Goal: Information Seeking & Learning: Understand process/instructions

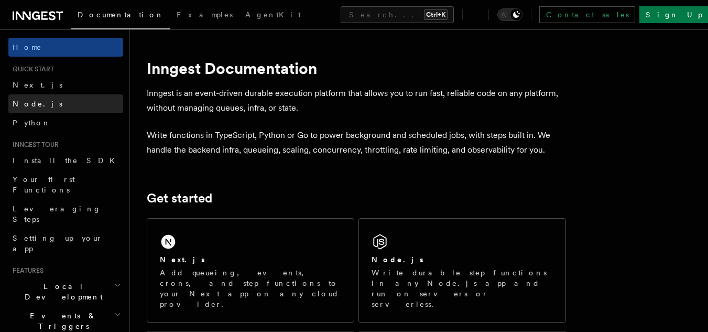
click at [43, 111] on link "Node.js" at bounding box center [65, 103] width 115 height 19
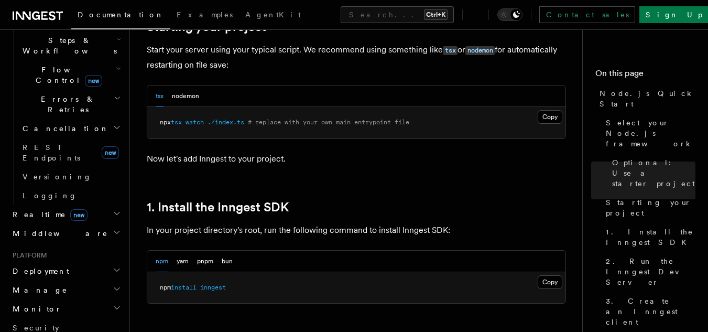
scroll to position [524, 0]
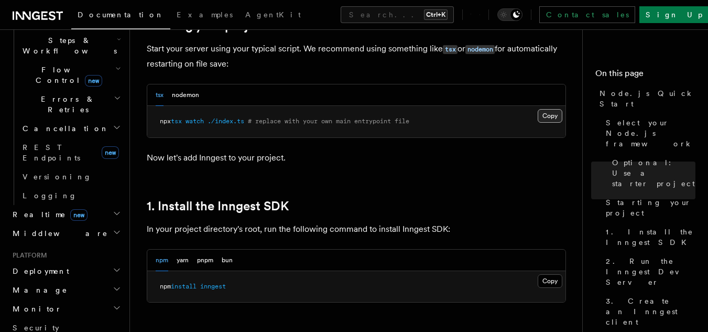
click at [547, 115] on button "Copy Copied" at bounding box center [549, 116] width 25 height 14
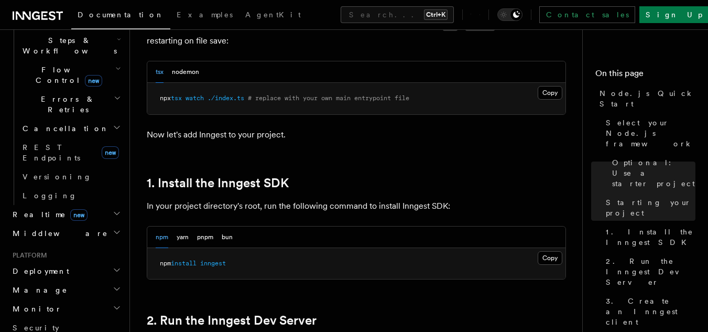
scroll to position [623, 0]
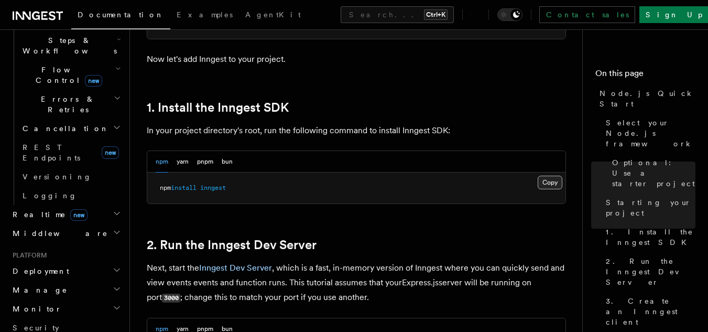
click at [550, 183] on button "Copy Copied" at bounding box center [549, 182] width 25 height 14
click at [546, 184] on button "Copy Copied" at bounding box center [549, 182] width 25 height 14
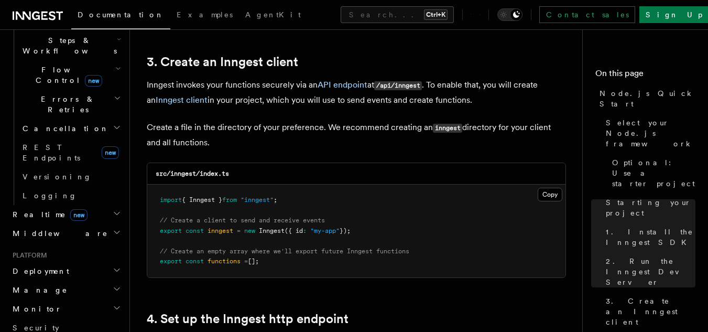
scroll to position [1323, 0]
drag, startPoint x: 297, startPoint y: 196, endPoint x: 157, endPoint y: 190, distance: 140.0
click at [157, 190] on pre "import { Inngest } from "inngest" ; // Create a client to send and receive even…" at bounding box center [356, 230] width 418 height 93
copy span "import { Inngest } from "inngest" ;"
click at [311, 258] on pre "import { Inngest } from "inngest" ; // Create a client to send and receive even…" at bounding box center [356, 230] width 418 height 93
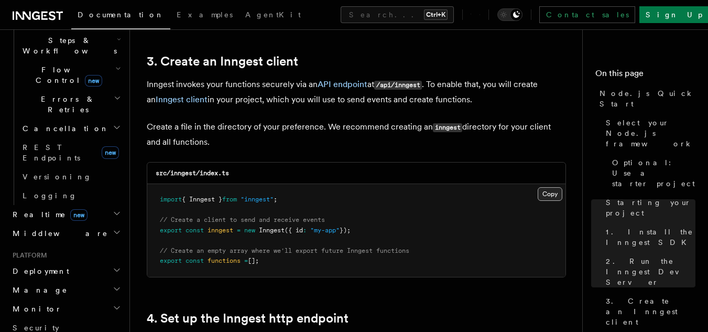
click at [541, 192] on button "Copy Copied" at bounding box center [549, 194] width 25 height 14
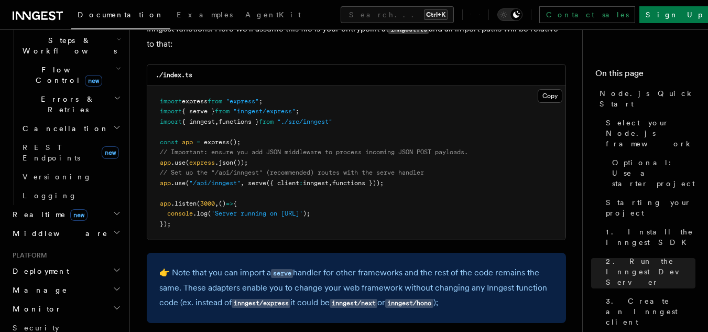
scroll to position [1694, 0]
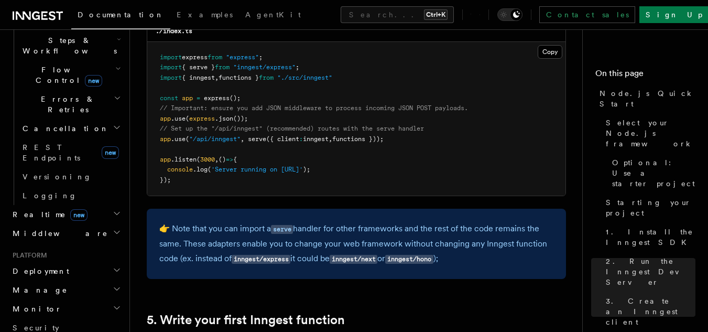
drag, startPoint x: 401, startPoint y: 139, endPoint x: 251, endPoint y: 139, distance: 150.3
click at [251, 139] on pre "import express from "express" ; import { serve } from "inngest/express" ; impor…" at bounding box center [356, 119] width 418 height 154
copy span "serve ({ client : inngest , functions }));"
click at [315, 67] on pre "import express from "express" ; import { serve } from "inngest/express" ; impor…" at bounding box center [356, 119] width 418 height 154
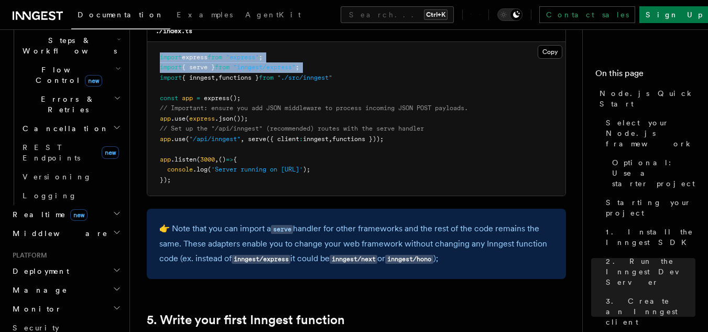
drag, startPoint x: 315, startPoint y: 67, endPoint x: 157, endPoint y: 61, distance: 157.8
click at [157, 61] on pre "import express from "express" ; import { serve } from "inngest/express" ; impor…" at bounding box center [356, 119] width 418 height 154
copy code "import express from "express" ; import { serve } from "inngest/express" ;"
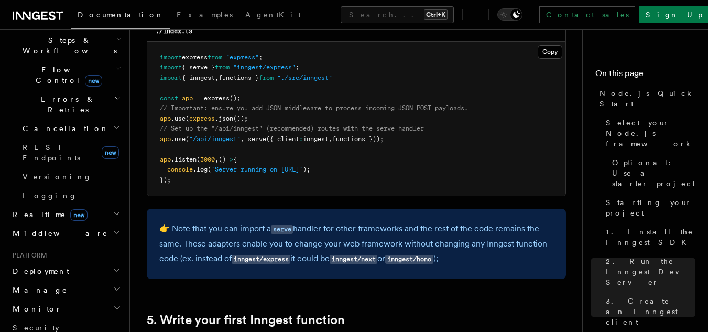
click at [250, 83] on pre "import express from "express" ; import { serve } from "inngest/express" ; impor…" at bounding box center [356, 119] width 418 height 154
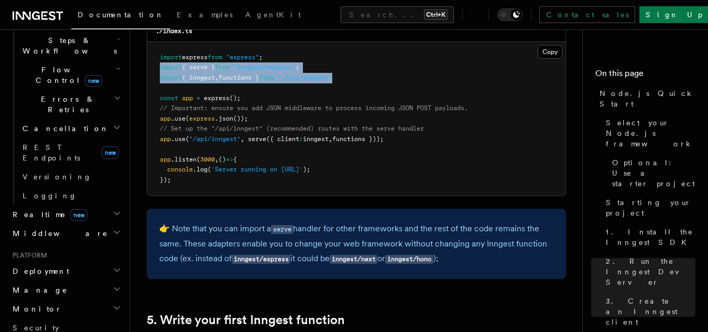
drag, startPoint x: 350, startPoint y: 75, endPoint x: 148, endPoint y: 72, distance: 202.2
click at [148, 72] on pre "import express from "express" ; import { serve } from "inngest/express" ; impor…" at bounding box center [356, 119] width 418 height 154
copy code "import { serve } from "inngest/express" ; import { inngest , functions } from "…"
